Goal: Navigation & Orientation: Find specific page/section

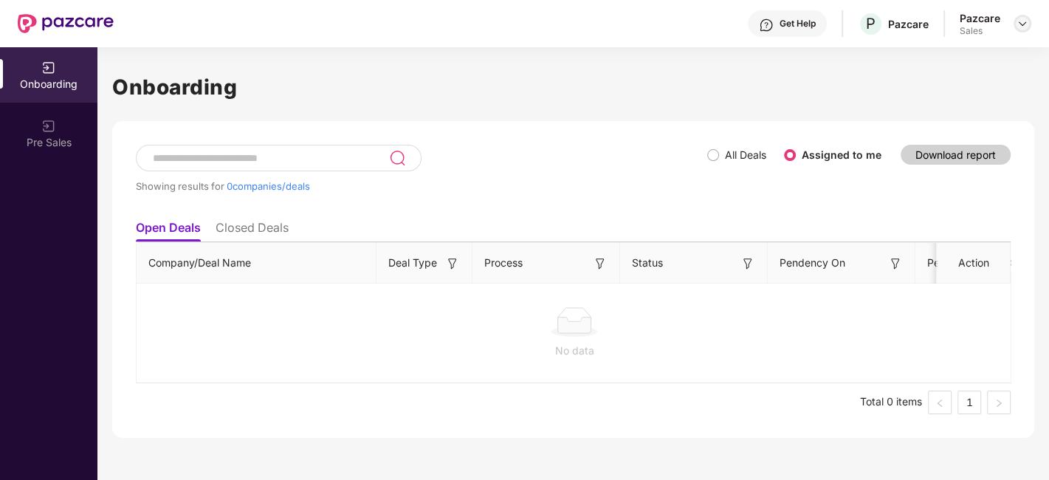
click at [1022, 25] on img at bounding box center [1022, 24] width 12 height 12
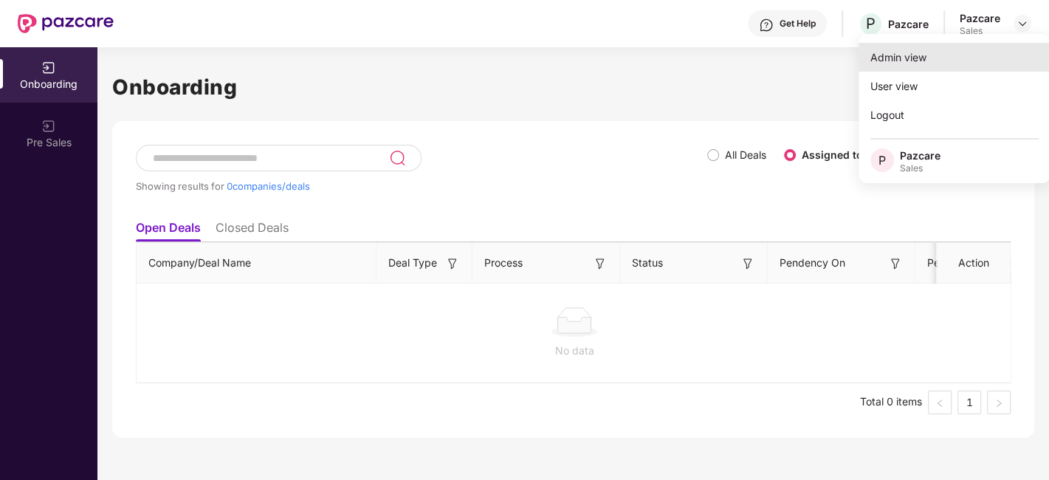
click at [918, 49] on div "Admin view" at bounding box center [954, 57] width 192 height 29
